Goal: Find specific page/section: Find specific page/section

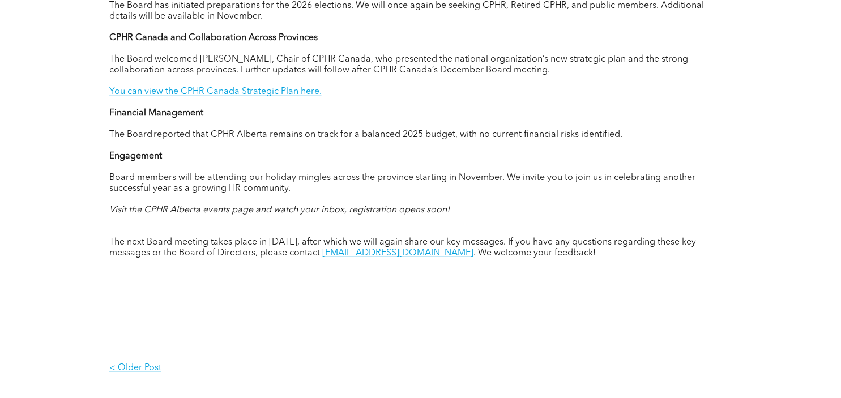
scroll to position [747, 0]
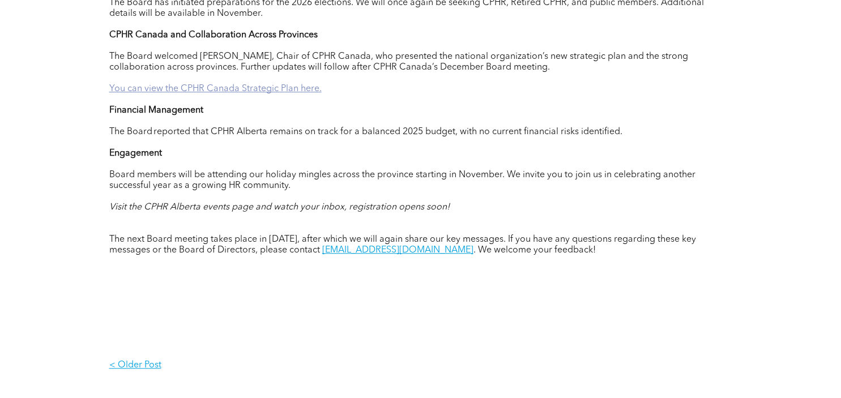
click at [273, 93] on link "You can view the CPHR Canada Strategic Plan here." at bounding box center [215, 88] width 212 height 9
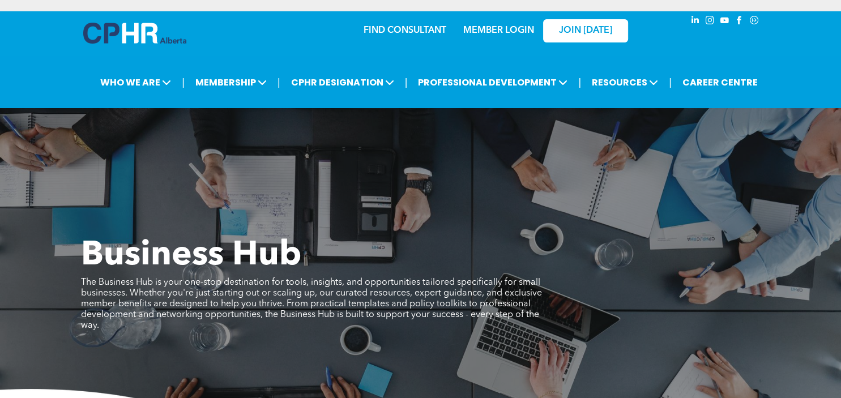
click at [816, 165] on div "Business Hub The Business Hub is your one-stop destination for tools, insights,…" at bounding box center [420, 301] width 841 height 386
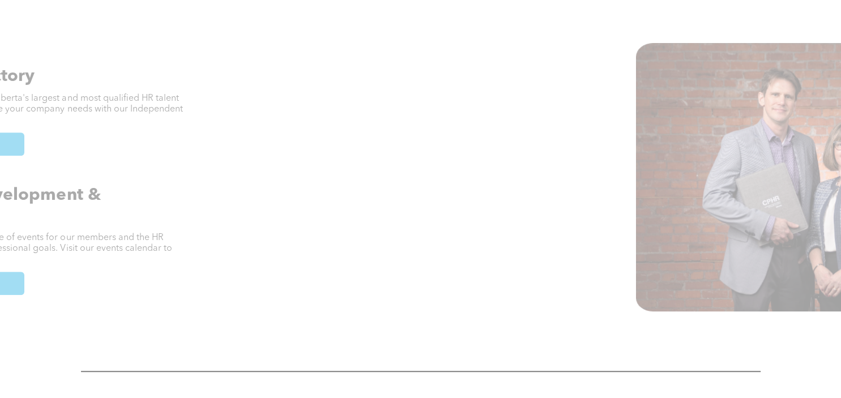
scroll to position [508, 0]
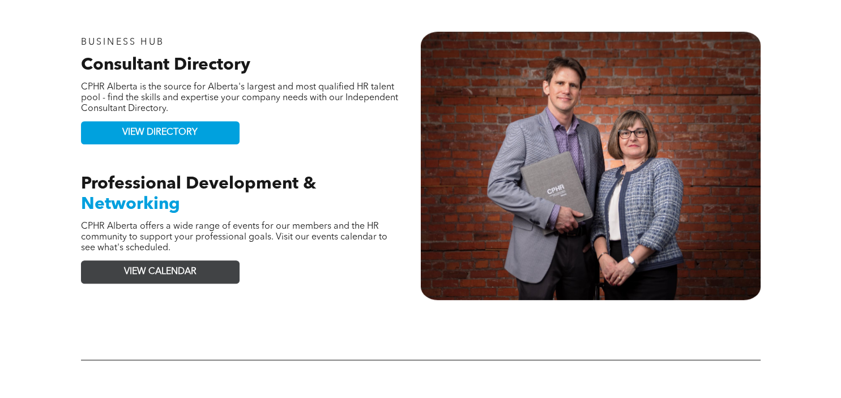
click at [182, 277] on span "VIEW CALENDAR" at bounding box center [160, 272] width 72 height 11
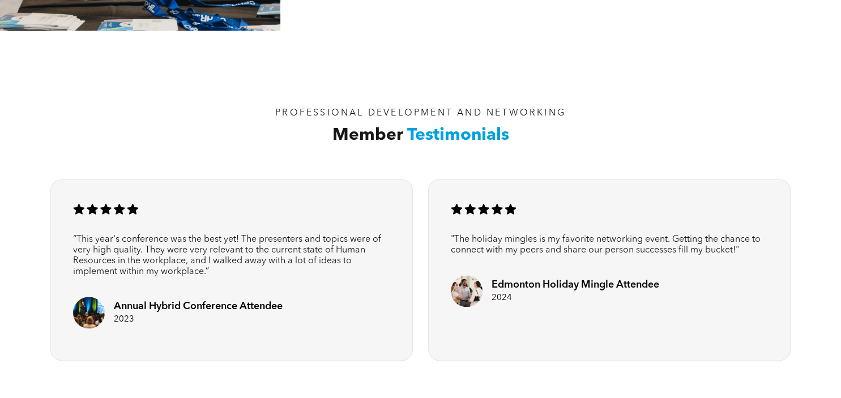
scroll to position [1644, 0]
